Goal: Obtain resource: Obtain resource

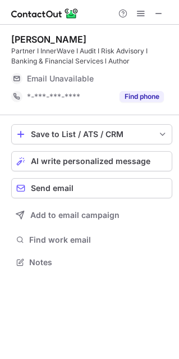
scroll to position [254, 179]
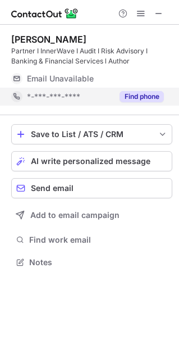
click at [142, 97] on button "Find phone" at bounding box center [142, 96] width 44 height 11
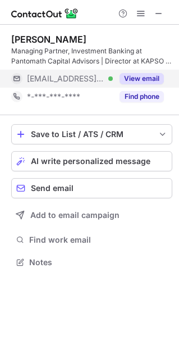
click at [132, 84] on button "View email" at bounding box center [142, 78] width 44 height 11
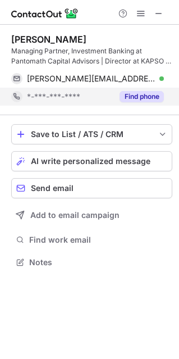
click at [133, 94] on button "Find phone" at bounding box center [142, 96] width 44 height 11
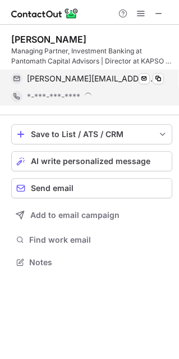
scroll to position [262, 179]
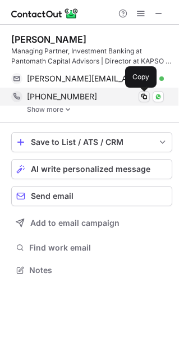
click at [143, 92] on button at bounding box center [144, 96] width 11 height 11
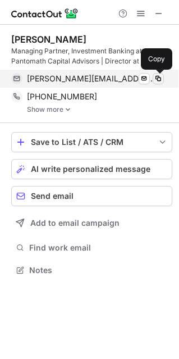
click at [155, 79] on span at bounding box center [158, 78] width 9 height 9
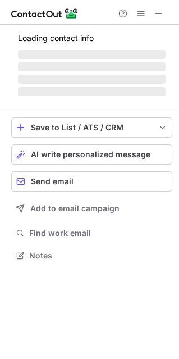
scroll to position [272, 179]
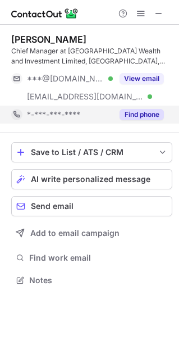
click at [139, 119] on button "Find phone" at bounding box center [142, 114] width 44 height 11
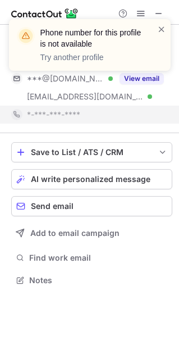
click at [139, 80] on div "Phone number for this profile is not available Try another profile" at bounding box center [90, 49] width 180 height 83
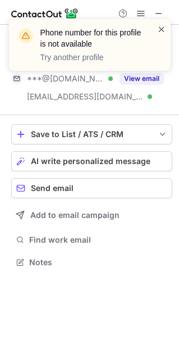
scroll to position [254, 179]
click at [161, 29] on span at bounding box center [161, 29] width 9 height 11
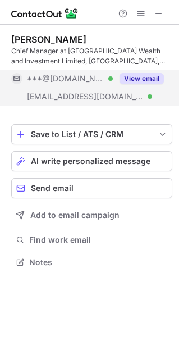
click at [148, 79] on button "View email" at bounding box center [142, 78] width 44 height 11
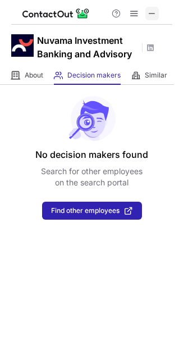
click at [154, 10] on span at bounding box center [152, 13] width 9 height 9
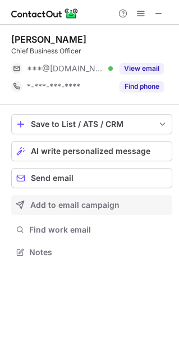
scroll to position [6, 6]
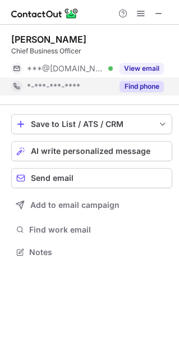
click at [135, 87] on button "Find phone" at bounding box center [142, 86] width 44 height 11
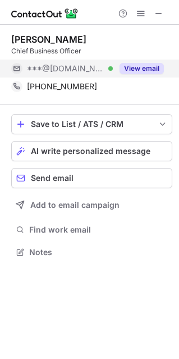
click at [145, 72] on button "View email" at bounding box center [142, 68] width 44 height 11
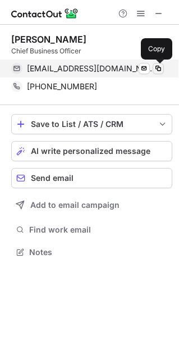
click at [156, 69] on span at bounding box center [158, 68] width 9 height 9
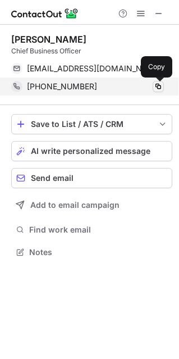
click at [159, 82] on span at bounding box center [158, 86] width 9 height 9
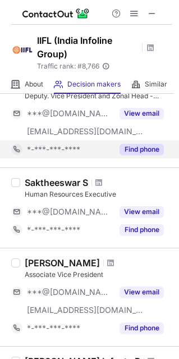
scroll to position [74, 0]
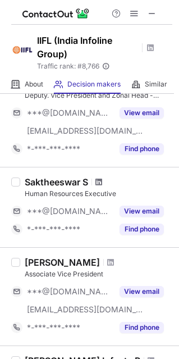
click at [101, 180] on span at bounding box center [98, 181] width 7 height 9
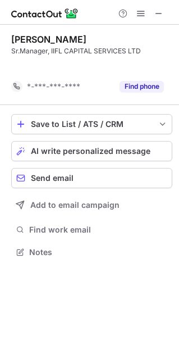
scroll to position [226, 179]
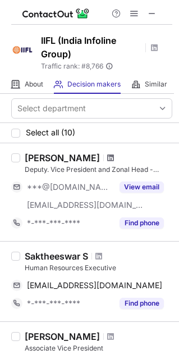
click at [107, 160] on span at bounding box center [110, 157] width 7 height 9
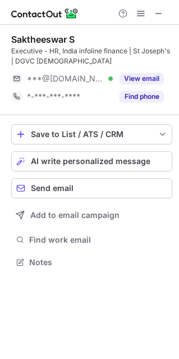
scroll to position [254, 179]
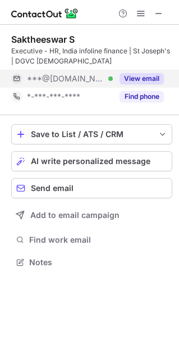
click at [124, 74] on button "View email" at bounding box center [142, 78] width 44 height 11
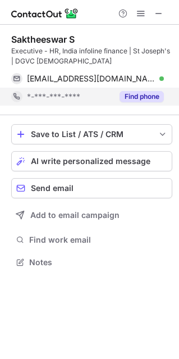
click at [133, 91] on button "Find phone" at bounding box center [142, 96] width 44 height 11
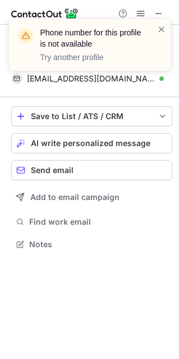
scroll to position [236, 179]
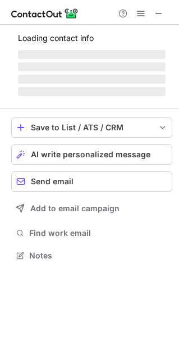
scroll to position [272, 179]
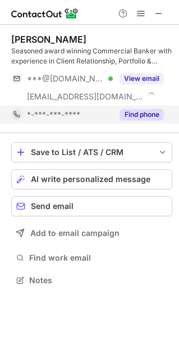
click at [149, 115] on button "Find phone" at bounding box center [142, 114] width 44 height 11
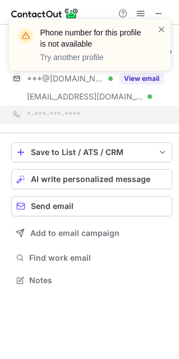
click at [150, 79] on div "Phone number for this profile is not available Try another profile" at bounding box center [90, 49] width 180 height 83
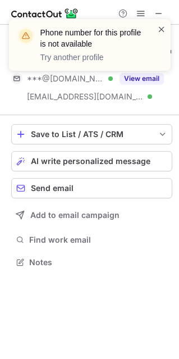
scroll to position [254, 179]
click at [163, 28] on span at bounding box center [161, 29] width 9 height 11
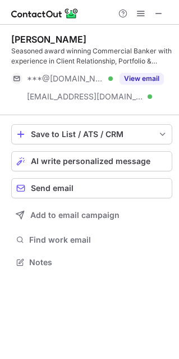
click at [148, 75] on button "View email" at bounding box center [142, 78] width 44 height 11
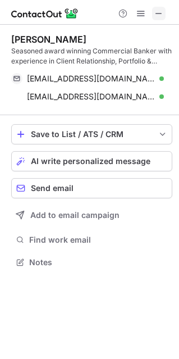
click at [163, 17] on span at bounding box center [158, 13] width 9 height 9
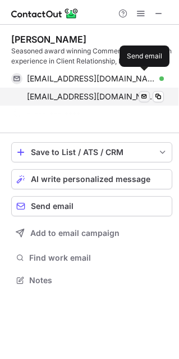
scroll to position [254, 179]
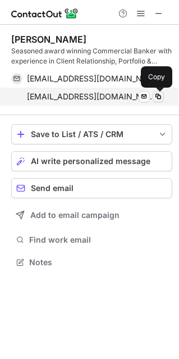
click at [156, 101] on button at bounding box center [158, 96] width 11 height 11
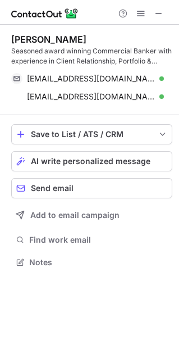
click at [149, 20] on div at bounding box center [89, 12] width 179 height 25
click at [162, 13] on span at bounding box center [158, 13] width 9 height 9
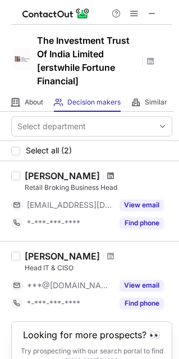
click at [107, 177] on span at bounding box center [110, 175] width 7 height 9
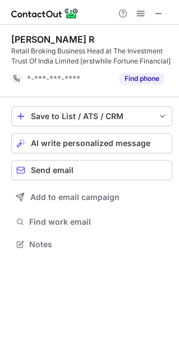
scroll to position [236, 179]
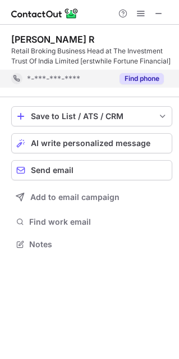
click at [128, 79] on button "Find phone" at bounding box center [142, 78] width 44 height 11
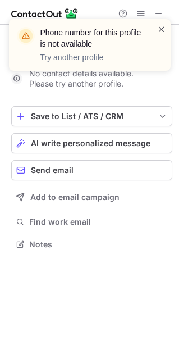
click at [161, 33] on span at bounding box center [161, 29] width 9 height 11
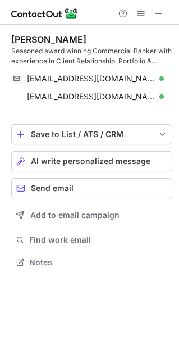
scroll to position [254, 179]
